Goal: Check status: Check status

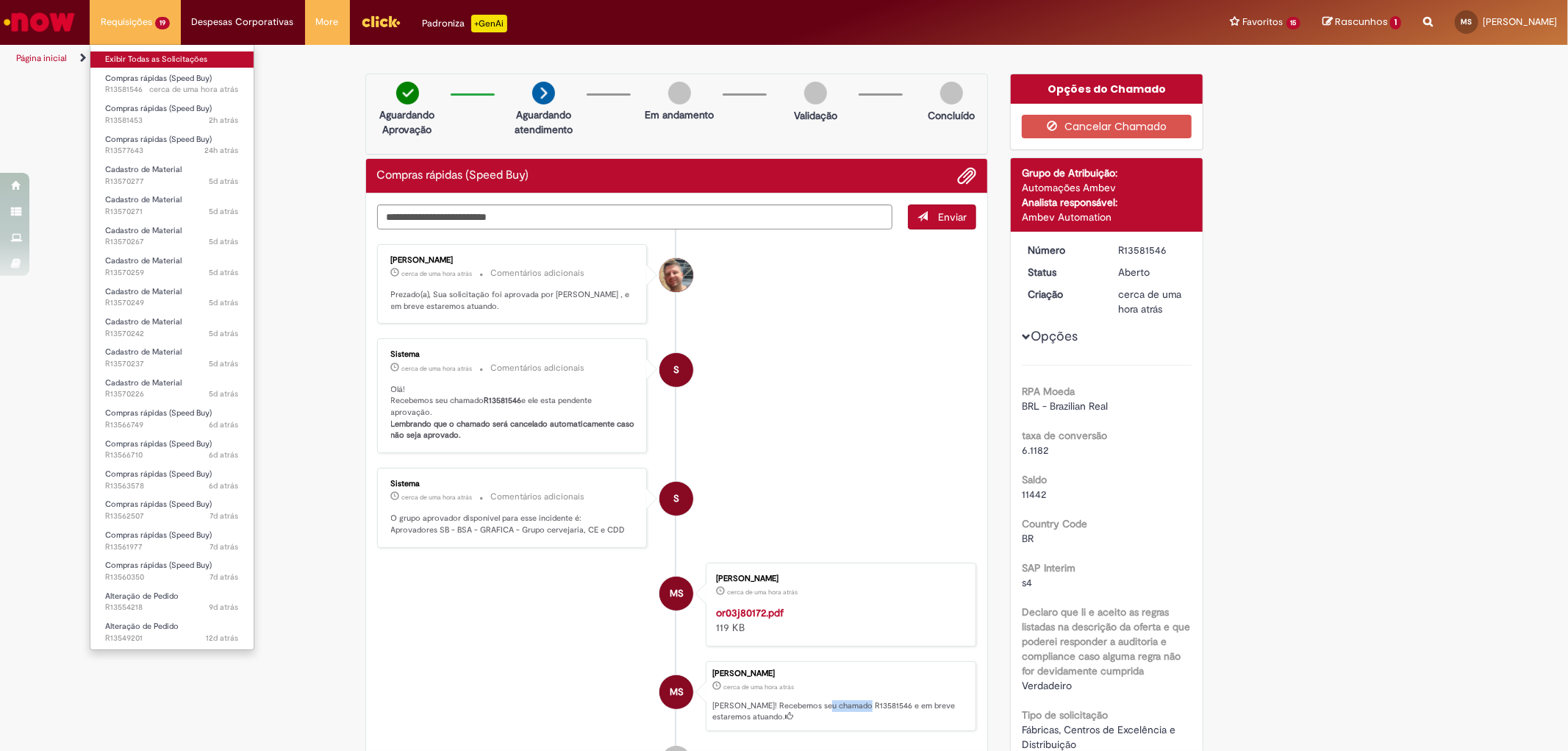
click at [158, 52] on link "Exibir Todas as Solicitações" at bounding box center [172, 59] width 163 height 16
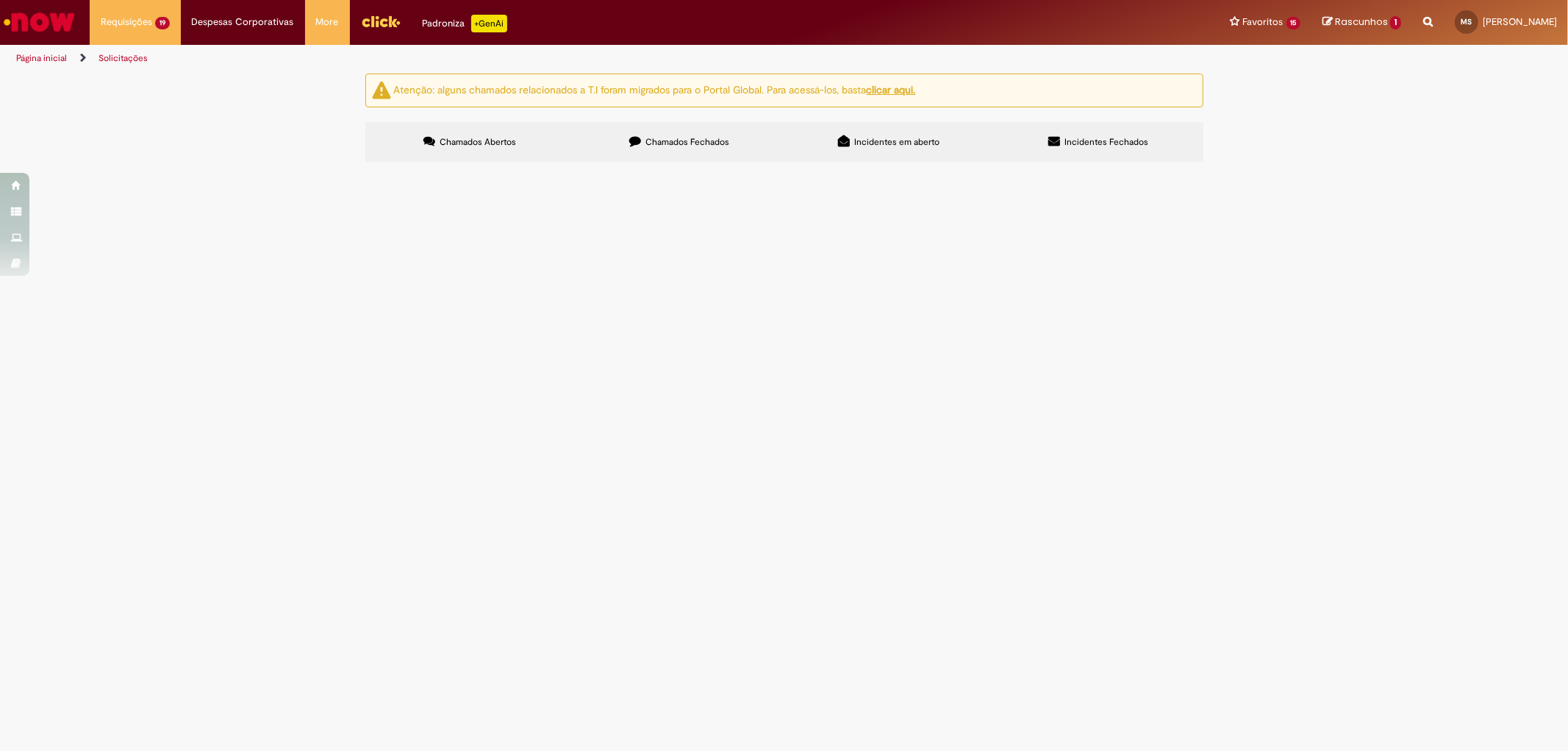
click at [0, 0] on td "Chapa saida aparas" at bounding box center [0, 0] width 0 height 0
click at [0, 0] on span "Chapa saida aparas" at bounding box center [0, 0] width 0 height 0
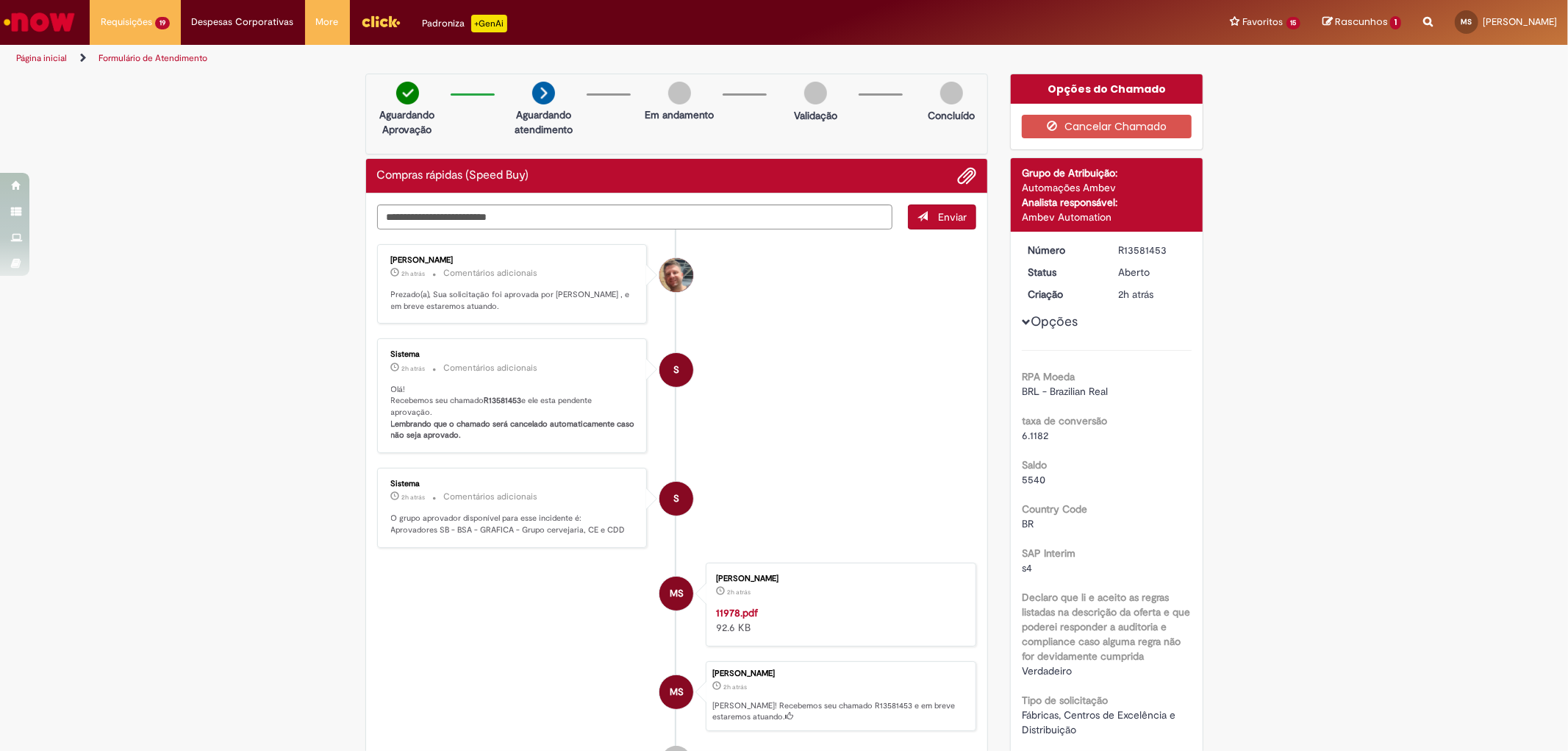
click at [809, 388] on li "S Sistema 2h atrás 2 horas atrás Comentários adicionais Olá! Recebemos seu cham…" at bounding box center [677, 396] width 600 height 115
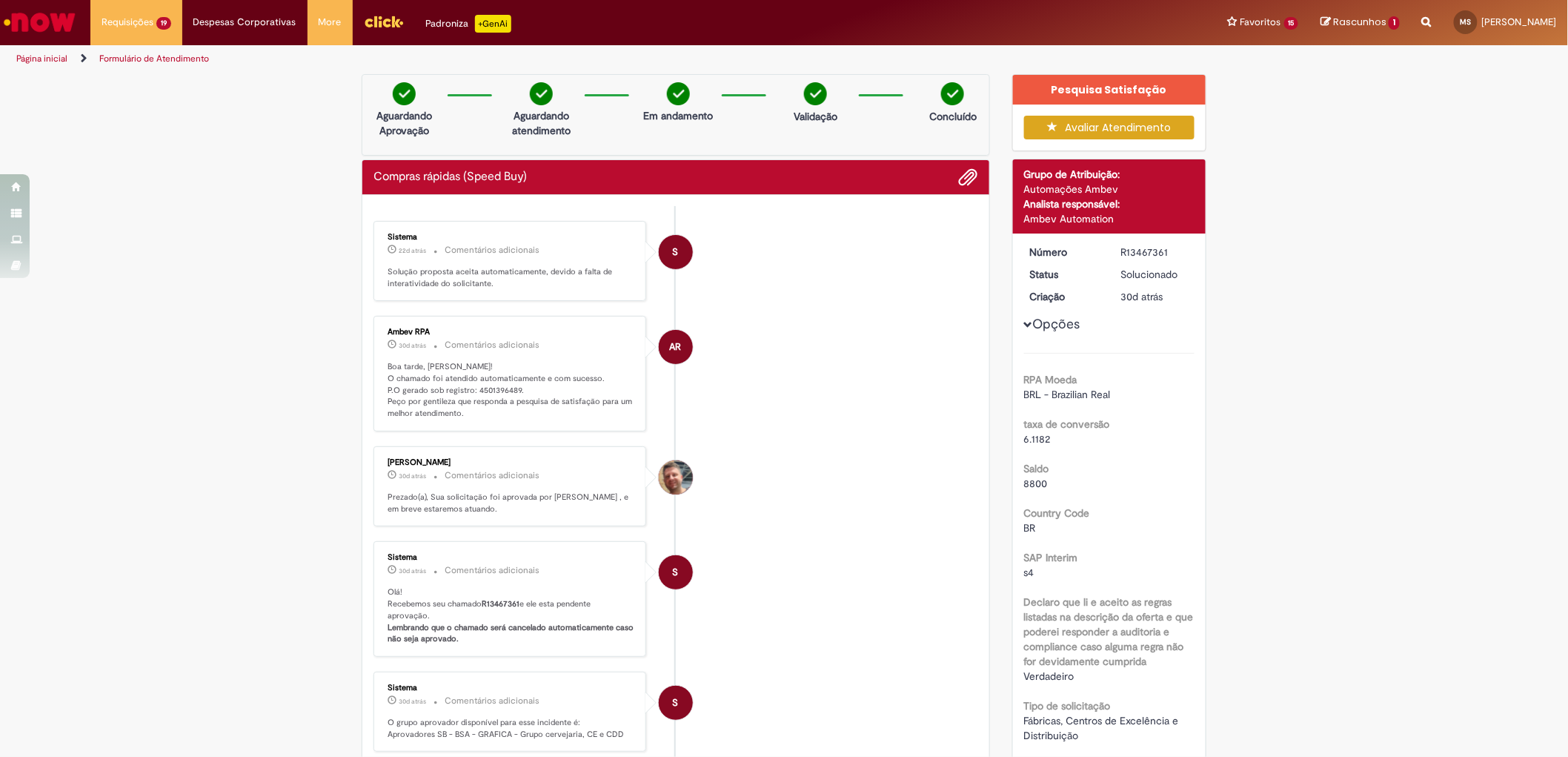
scroll to position [0, 601]
